Goal: Transaction & Acquisition: Book appointment/travel/reservation

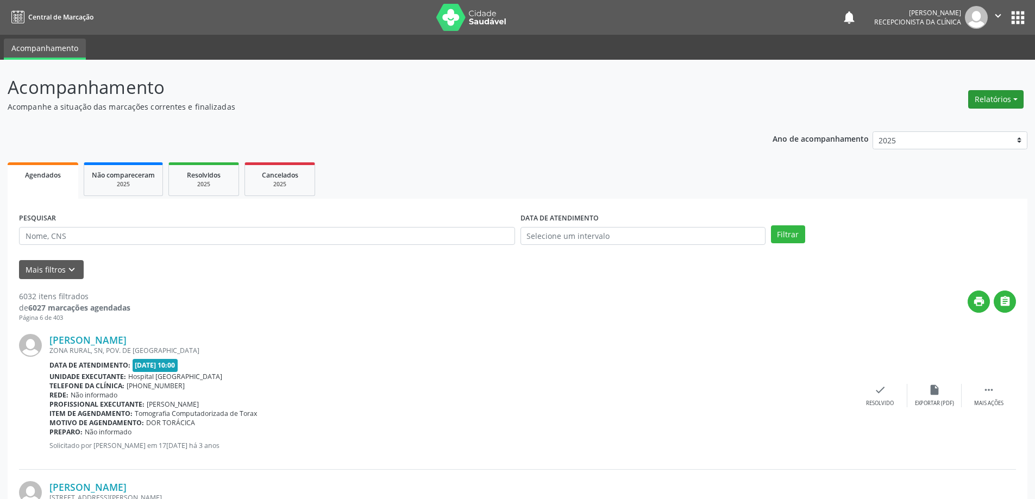
click at [994, 95] on button "Relatórios" at bounding box center [996, 99] width 55 height 18
click at [952, 126] on link "Agendamentos" at bounding box center [966, 122] width 117 height 15
select select "9"
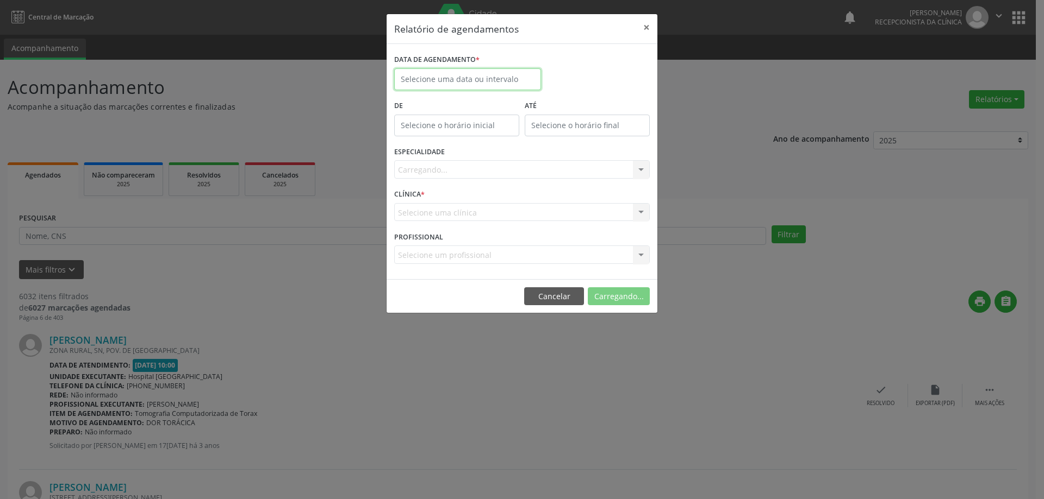
click at [515, 75] on input "text" at bounding box center [467, 79] width 147 height 22
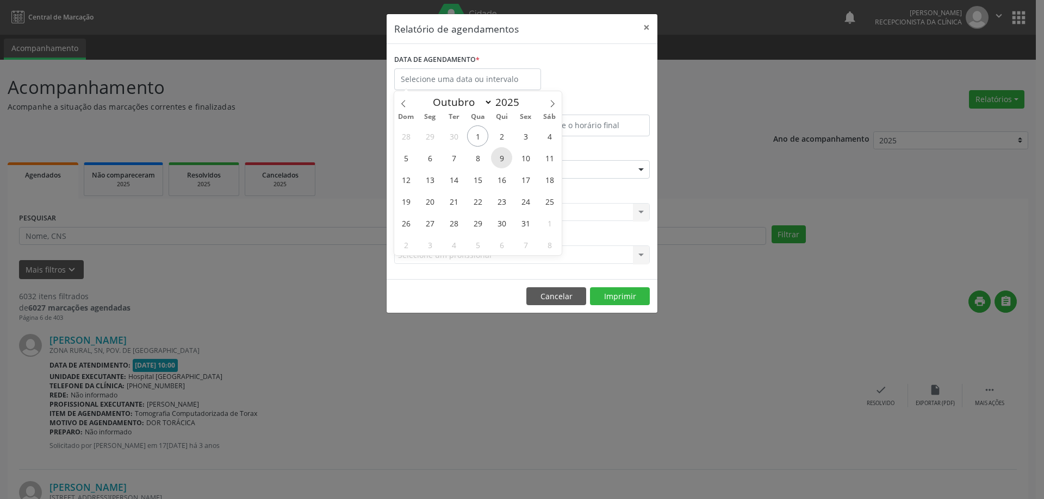
click at [500, 157] on span "9" at bounding box center [501, 157] width 21 height 21
type input "[DATE]"
click at [506, 160] on span "9" at bounding box center [501, 157] width 21 height 21
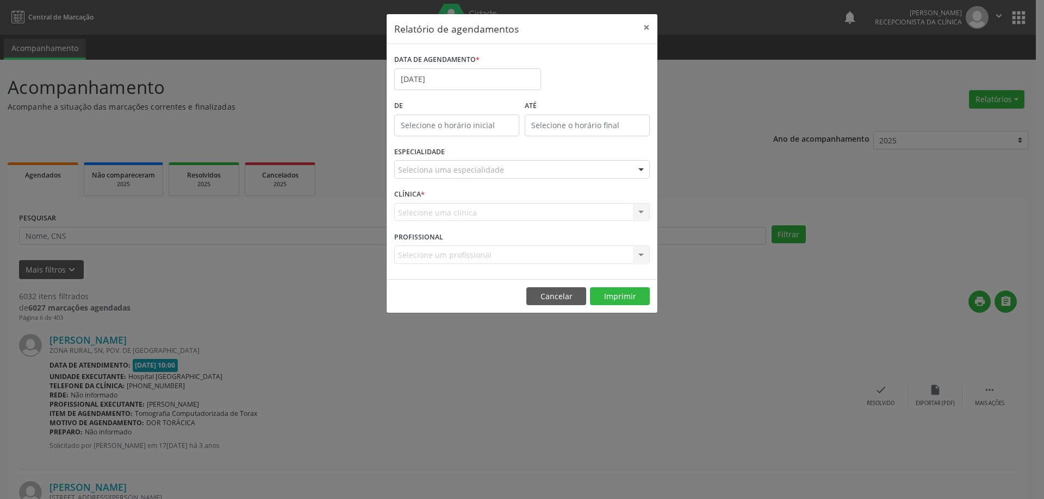
type input "12:00"
click at [464, 128] on input "12:00" at bounding box center [456, 126] width 125 height 22
click at [599, 159] on div "ESPECIALIDADE Seleciona uma especialidade Todas as especialidades 3X Pesquisa d…" at bounding box center [521, 165] width 261 height 42
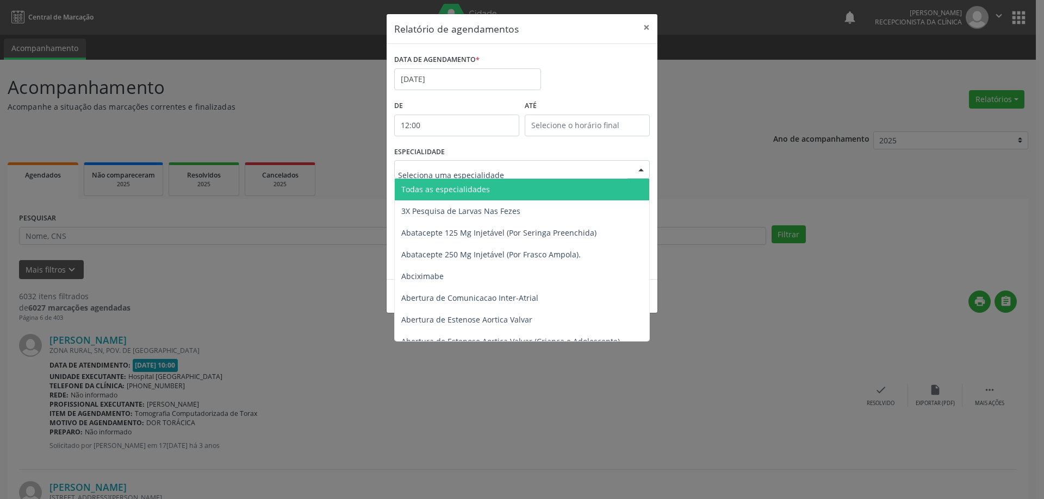
click at [635, 169] on div at bounding box center [641, 170] width 16 height 18
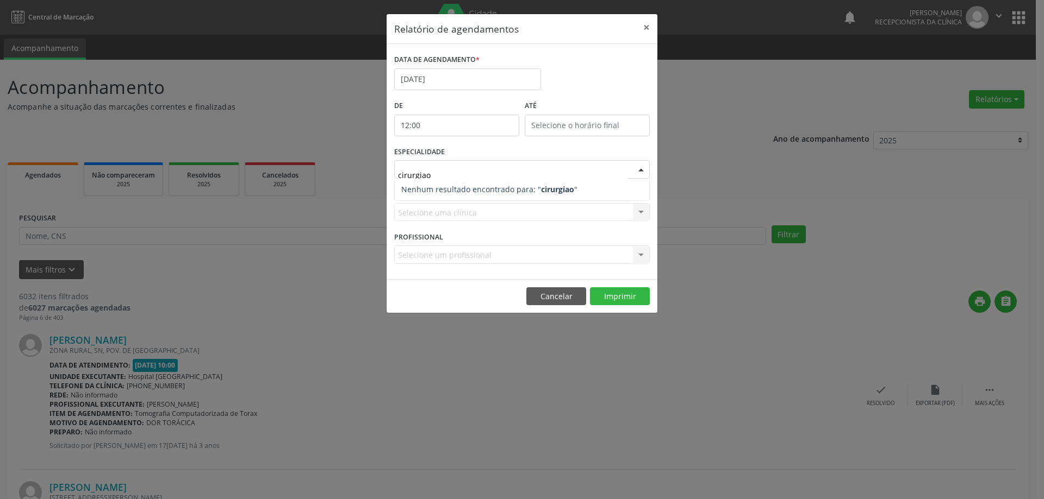
click at [472, 171] on input "cirurgiao" at bounding box center [512, 175] width 229 height 22
drag, startPoint x: 419, startPoint y: 203, endPoint x: 426, endPoint y: 212, distance: 11.2
click at [420, 210] on form "DATA DE AGENDAMENTO * 0[DATE] De 12:00 ATÉ ESPECIALIDADE Seleciona uma especial…" at bounding box center [521, 162] width 255 height 220
click at [426, 212] on div "Selecione uma clínica Nenhum resultado encontrado para: " " Não há nenhuma opçã…" at bounding box center [521, 212] width 255 height 18
click at [427, 211] on div "Selecione uma clínica Nenhum resultado encontrado para: " " Não há nenhuma opçã…" at bounding box center [521, 212] width 255 height 18
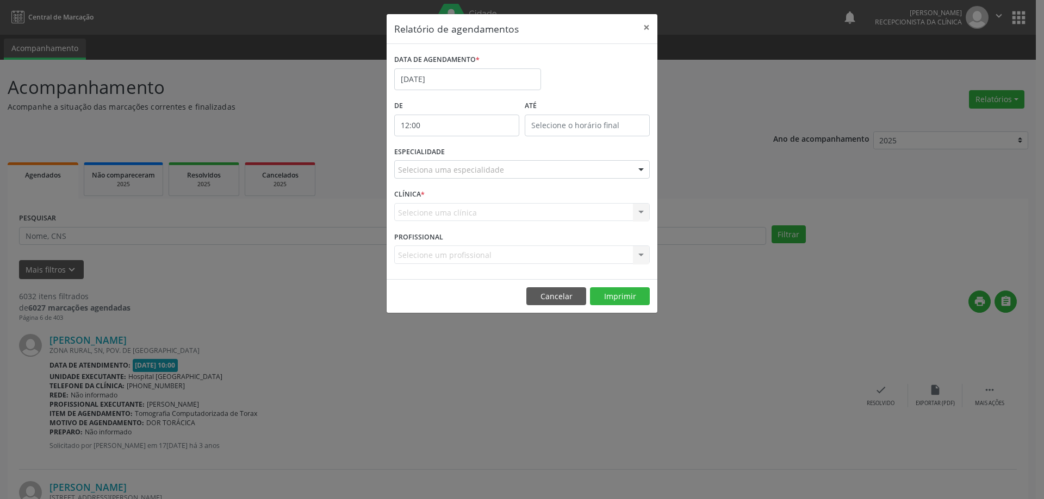
click at [635, 212] on div "Selecione uma clínica Nenhum resultado encontrado para: " " Não há nenhuma opçã…" at bounding box center [521, 212] width 255 height 18
click at [636, 209] on div "Selecione uma clínica Nenhum resultado encontrado para: " " Não há nenhuma opçã…" at bounding box center [521, 212] width 255 height 18
drag, startPoint x: 407, startPoint y: 201, endPoint x: 415, endPoint y: 209, distance: 11.2
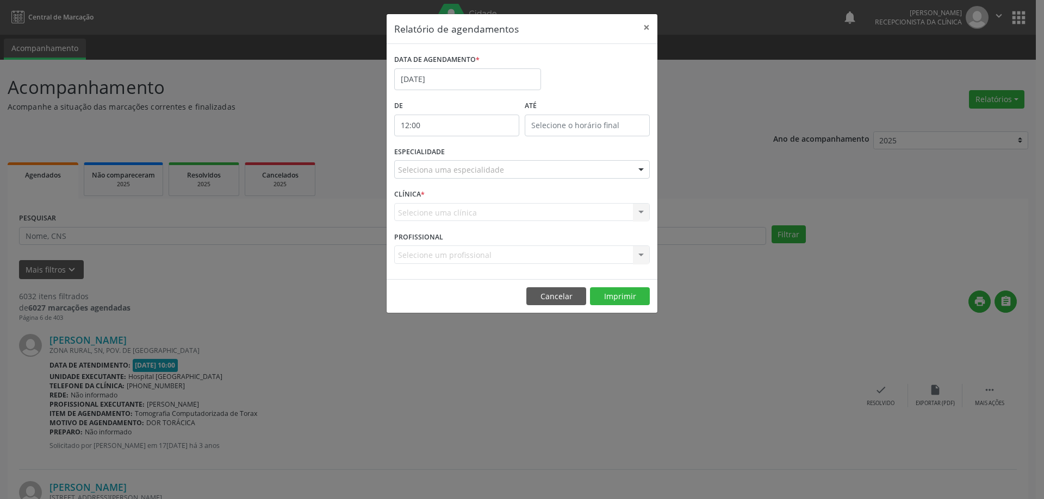
click at [410, 207] on div "CLÍNICA * Selecione uma clínica Nenhum resultado encontrado para: " " Não há ne…" at bounding box center [521, 207] width 261 height 42
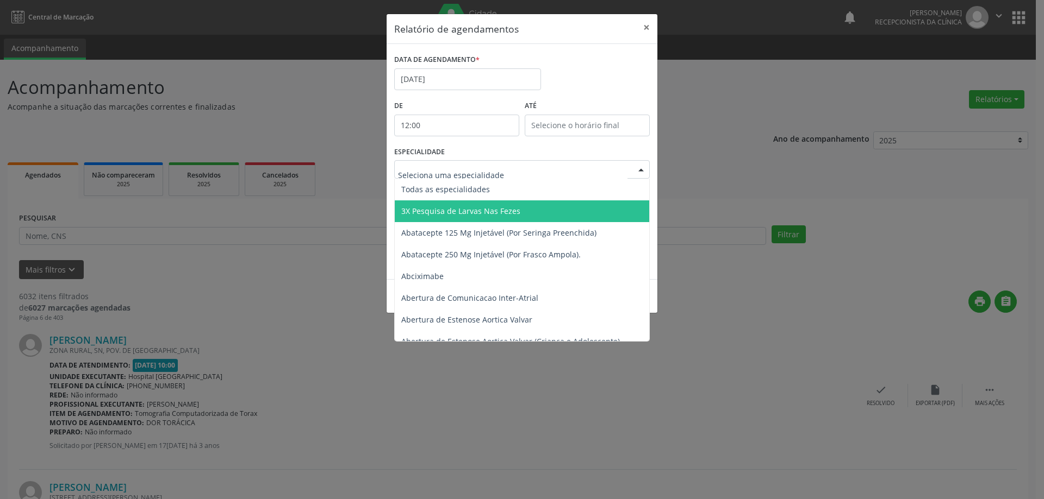
click at [635, 167] on div at bounding box center [641, 170] width 16 height 18
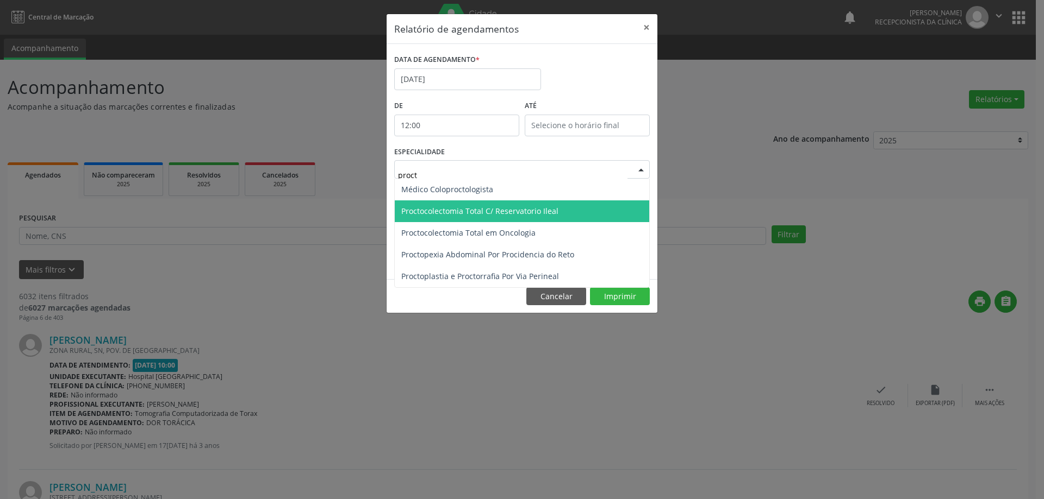
type input "procto"
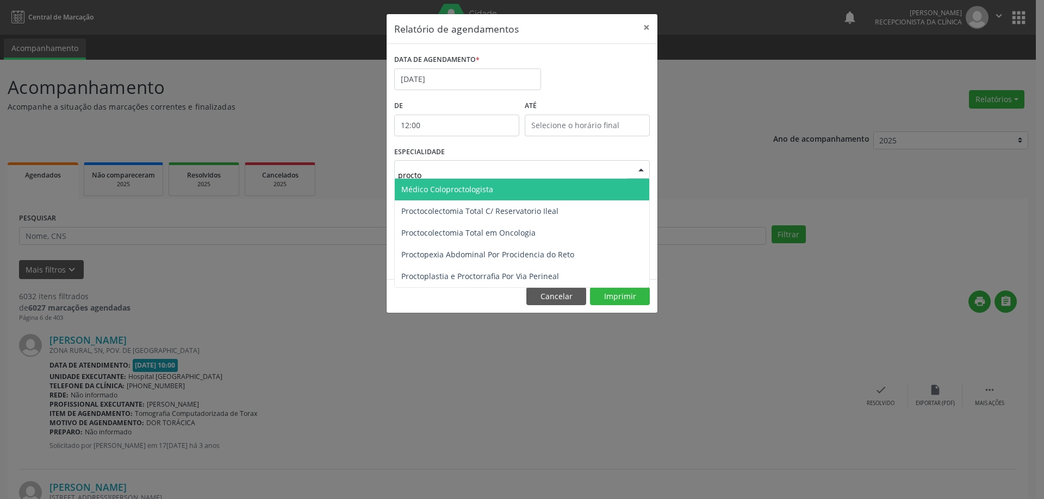
click at [507, 194] on span "Médico Coloproctologista" at bounding box center [522, 190] width 254 height 22
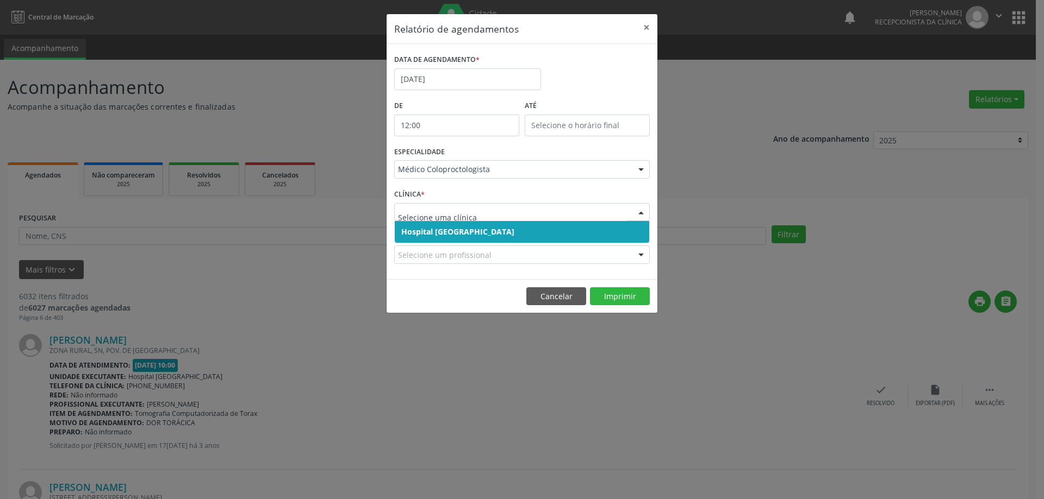
click at [636, 213] on div at bounding box center [641, 213] width 16 height 18
drag, startPoint x: 531, startPoint y: 223, endPoint x: 524, endPoint y: 233, distance: 12.1
click at [529, 226] on span "Hospital [GEOGRAPHIC_DATA]" at bounding box center [522, 232] width 254 height 22
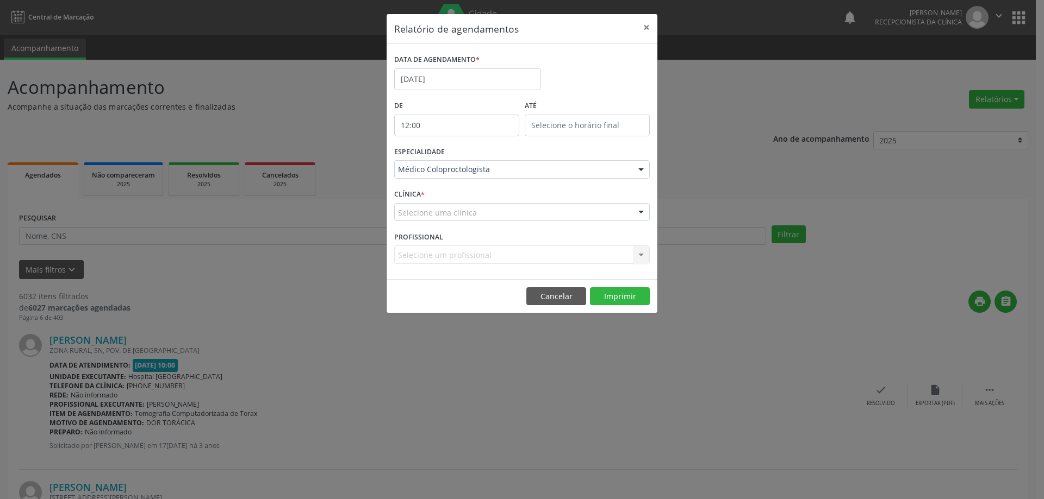
click at [479, 252] on div "Selecione um profissional Nenhum resultado encontrado para: " " Não há nenhuma …" at bounding box center [521, 255] width 255 height 18
click at [642, 253] on div "Selecione um profissional Nenhum resultado encontrado para: " " Não há nenhuma …" at bounding box center [521, 255] width 255 height 18
click at [640, 213] on div at bounding box center [641, 213] width 16 height 18
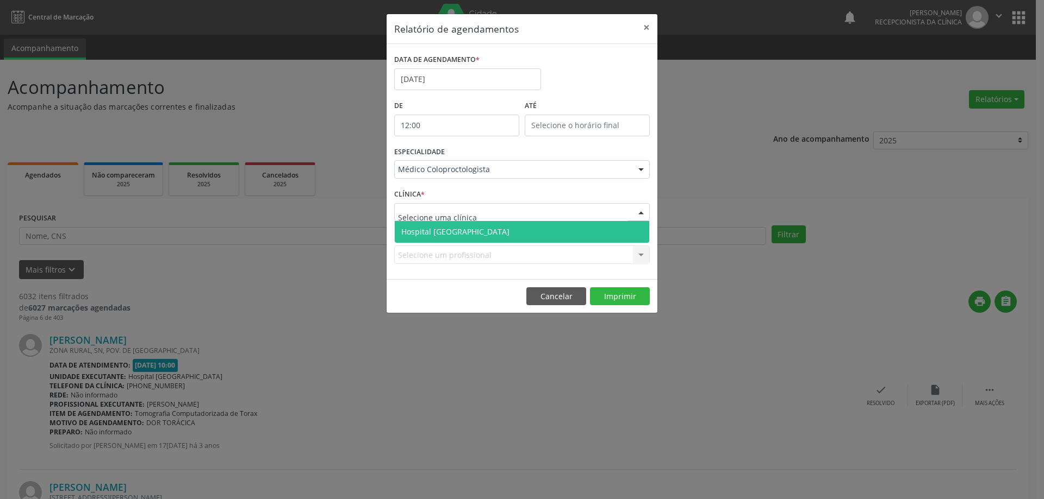
click at [552, 235] on span "Hospital [GEOGRAPHIC_DATA]" at bounding box center [522, 232] width 254 height 22
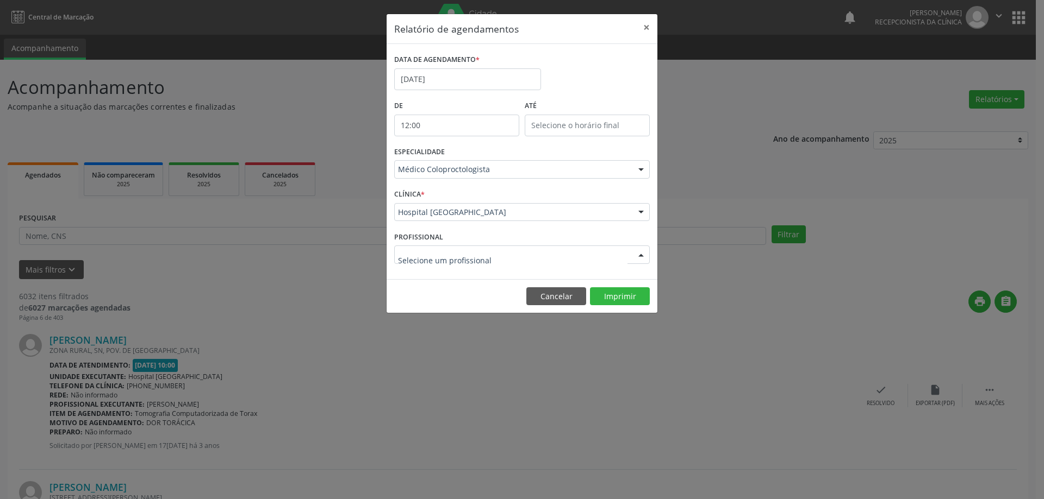
click at [638, 257] on div at bounding box center [641, 255] width 16 height 18
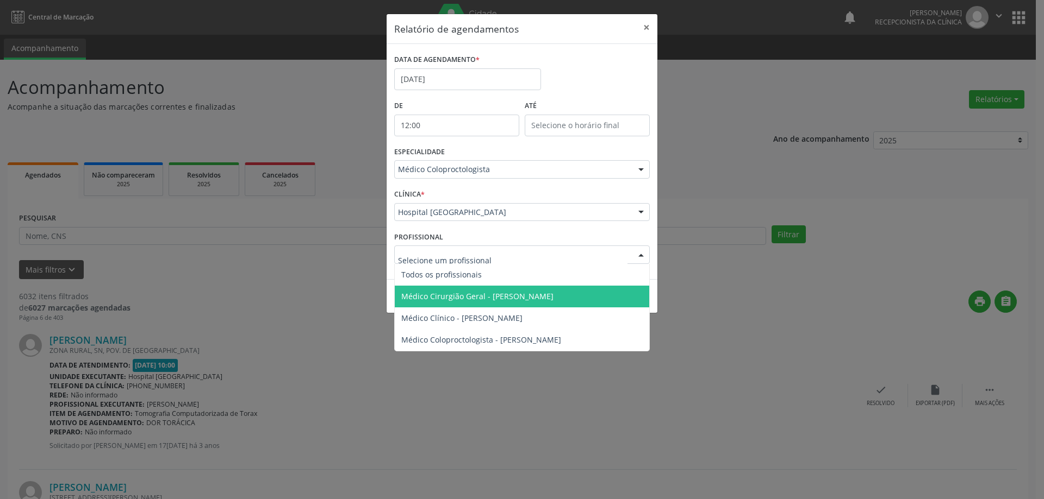
click at [603, 292] on span "Médico Cirurgião Geral - [PERSON_NAME]" at bounding box center [522, 297] width 254 height 22
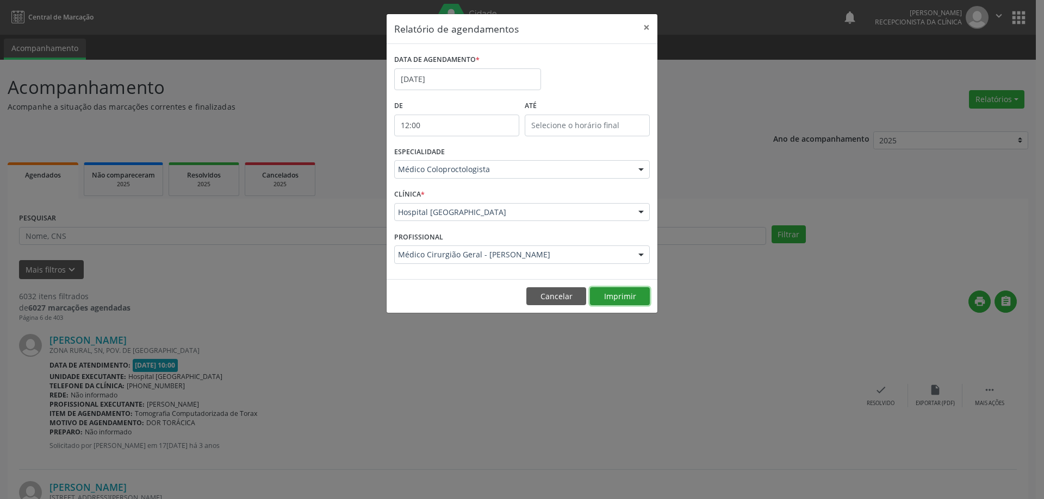
click at [625, 300] on button "Imprimir" at bounding box center [620, 297] width 60 height 18
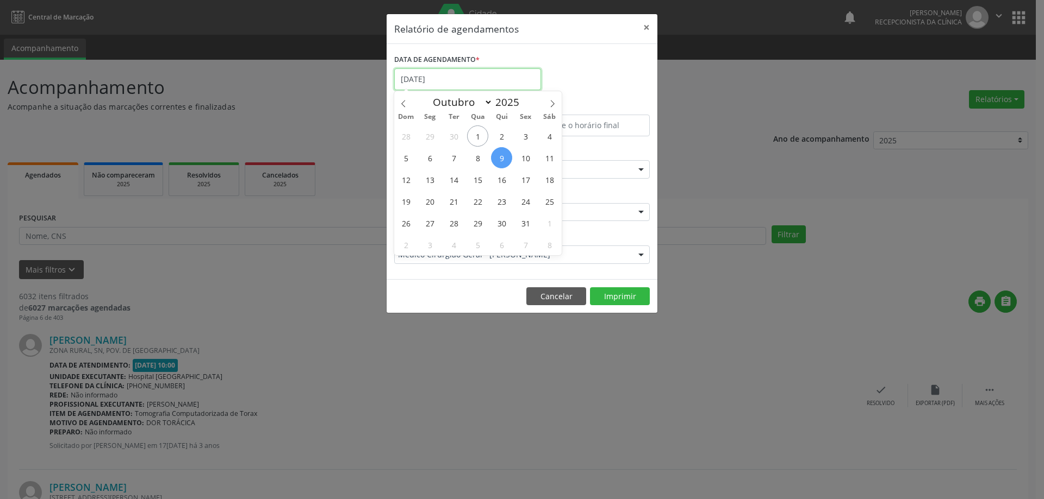
click at [448, 75] on input "[DATE]" at bounding box center [467, 79] width 147 height 22
click at [504, 227] on span "30" at bounding box center [501, 223] width 21 height 21
type input "3[DATE]"
click at [498, 221] on span "30" at bounding box center [501, 223] width 21 height 21
select select "9"
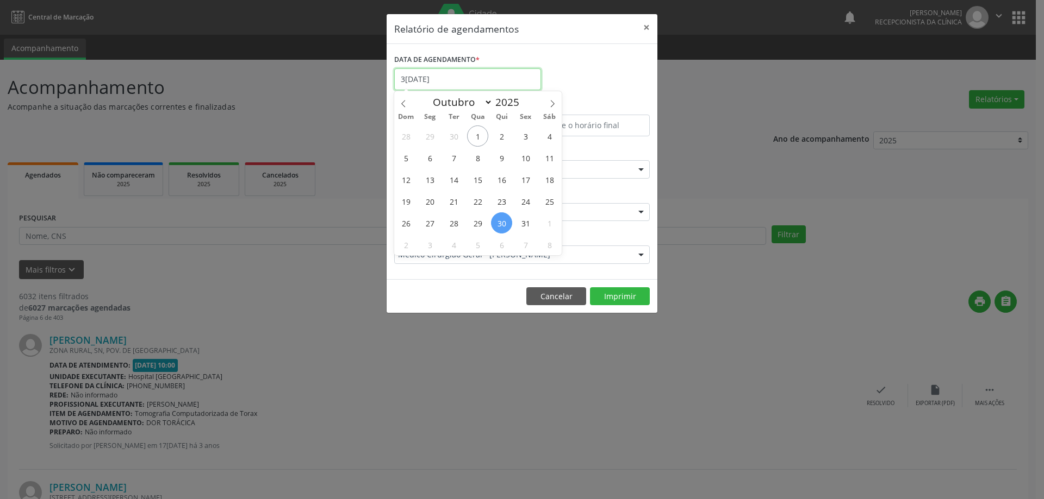
click at [446, 82] on input "3[DATE]" at bounding box center [467, 79] width 147 height 22
click at [502, 159] on span "9" at bounding box center [501, 157] width 21 height 21
type input "[DATE]"
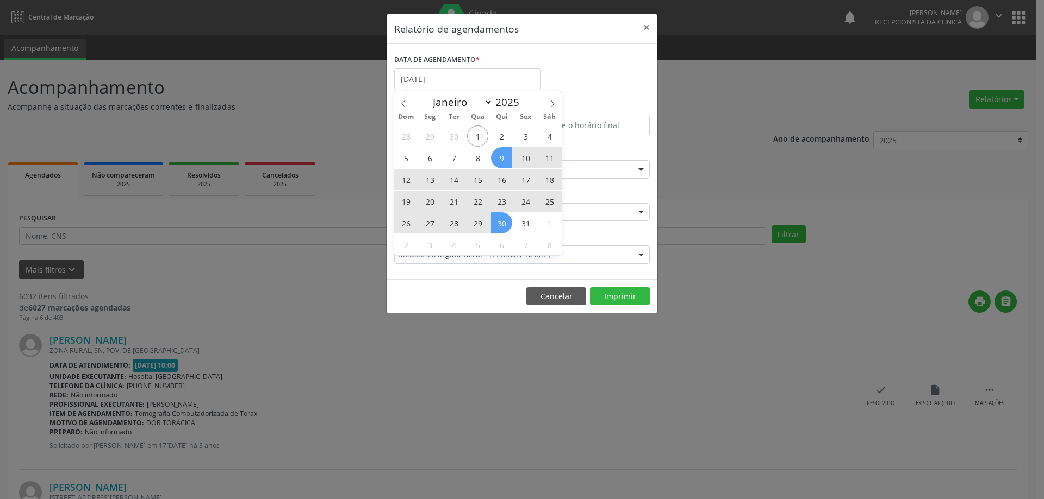
click at [498, 217] on span "30" at bounding box center [501, 223] width 21 height 21
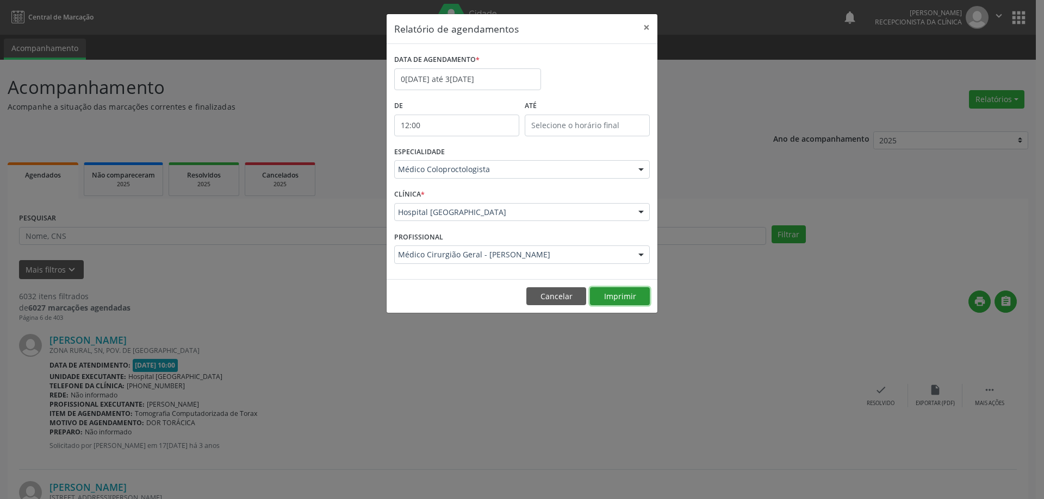
click at [624, 295] on button "Imprimir" at bounding box center [620, 297] width 60 height 18
